Goal: Navigation & Orientation: Understand site structure

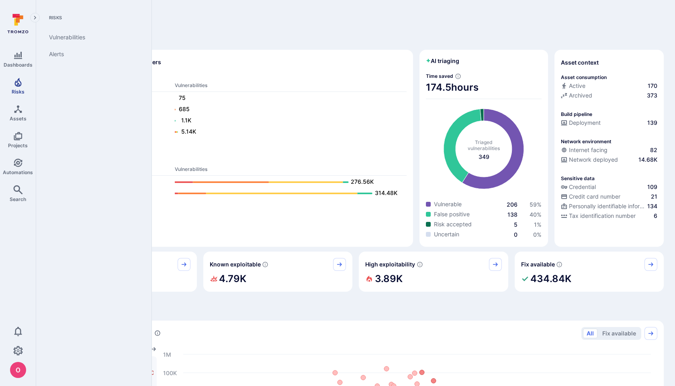
click at [19, 90] on span "Risks" at bounding box center [18, 92] width 13 height 6
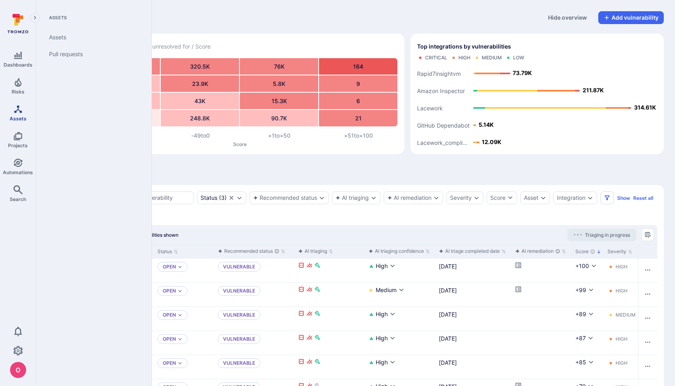
click at [18, 116] on span "Assets" at bounding box center [18, 119] width 17 height 6
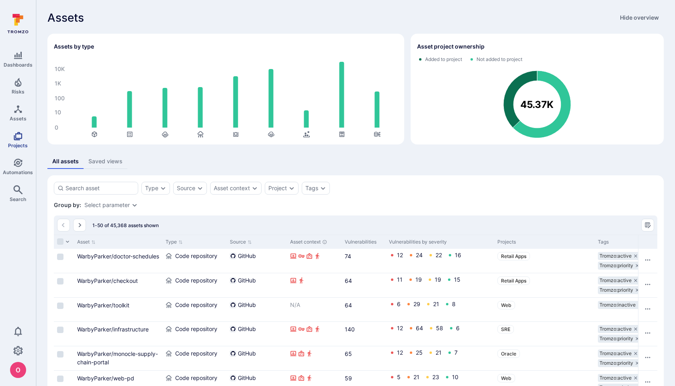
click at [19, 143] on span "Projects" at bounding box center [18, 146] width 20 height 6
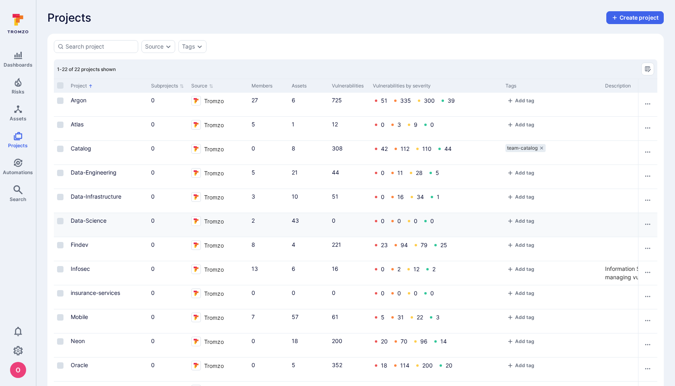
scroll to position [254, 0]
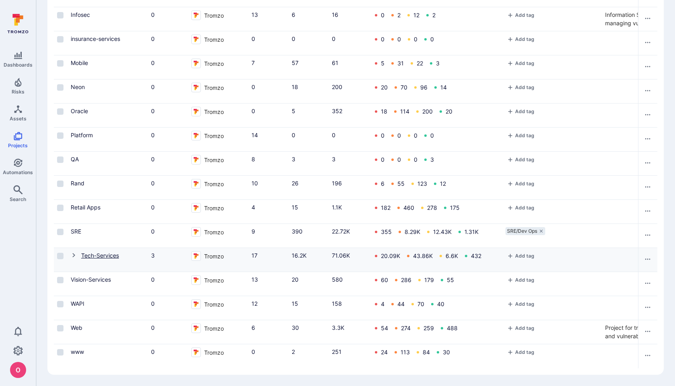
click at [97, 254] on link "Tech-Services" at bounding box center [100, 255] width 38 height 7
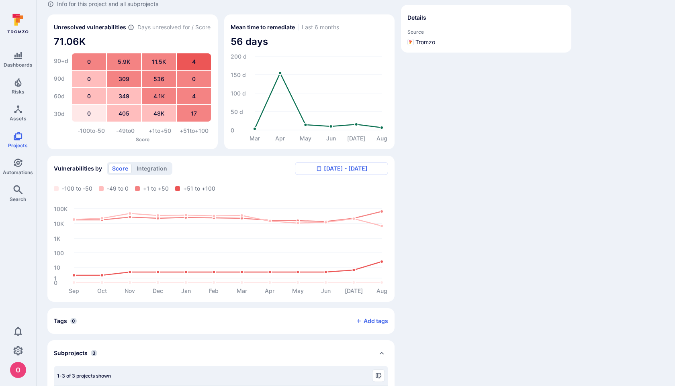
scroll to position [204, 0]
